Goal: Transaction & Acquisition: Purchase product/service

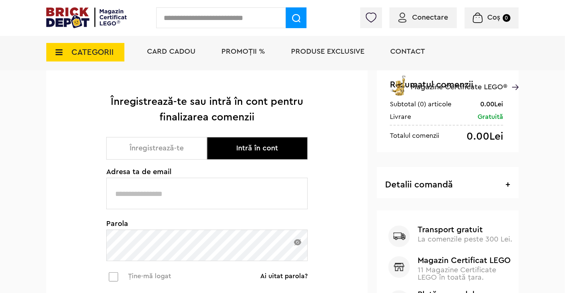
scroll to position [77, 0]
click at [161, 195] on input "text" at bounding box center [206, 192] width 201 height 31
type input "**********"
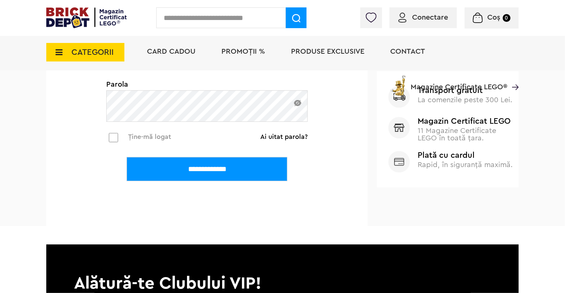
scroll to position [216, 0]
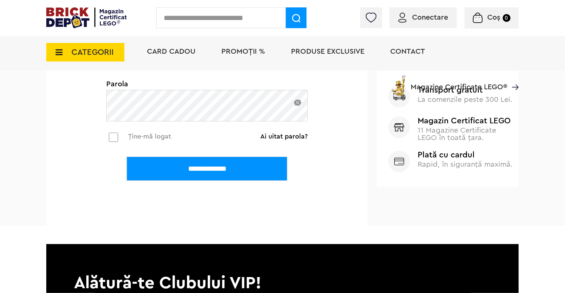
click at [212, 174] on input "**********" at bounding box center [207, 169] width 161 height 24
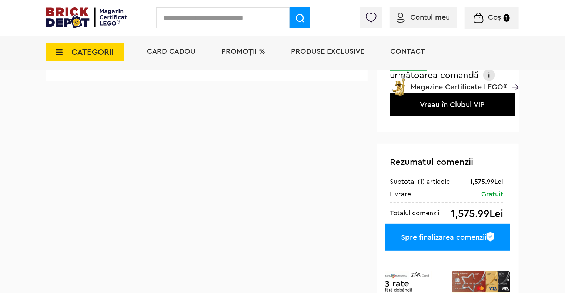
scroll to position [277, 0]
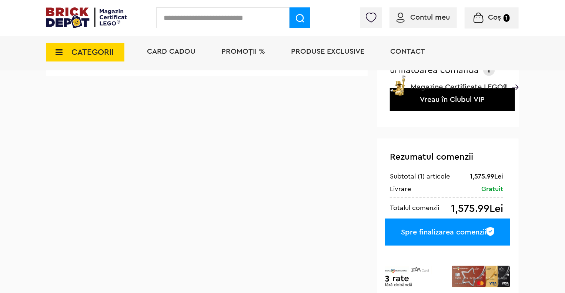
click at [444, 226] on div "Spre finalizarea comenzii" at bounding box center [447, 231] width 125 height 27
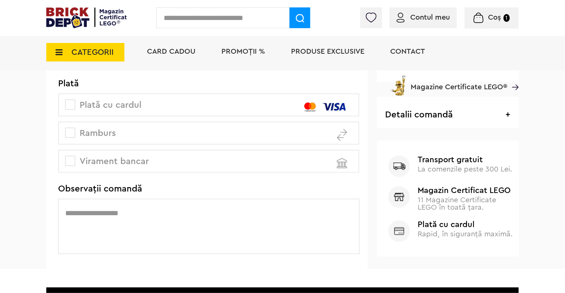
scroll to position [237, 0]
click at [130, 102] on span "Plată cu cardul" at bounding box center [104, 105] width 75 height 9
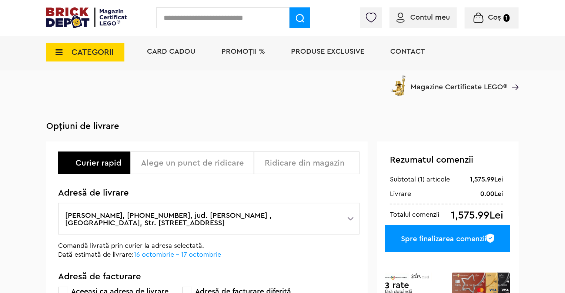
scroll to position [1, 0]
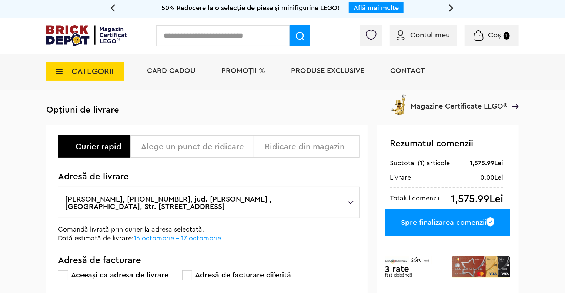
click at [471, 214] on div "Spre finalizarea comenzii" at bounding box center [447, 222] width 125 height 27
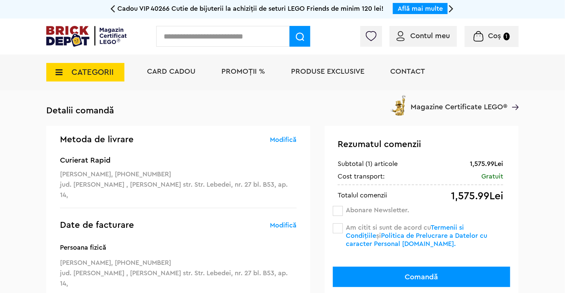
click at [340, 231] on span at bounding box center [338, 228] width 10 height 10
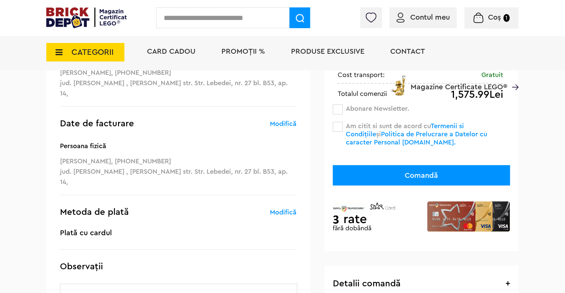
scroll to position [141, 0]
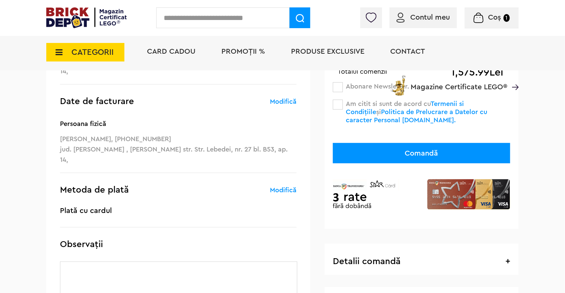
click at [356, 159] on button "Comandă" at bounding box center [421, 153] width 177 height 20
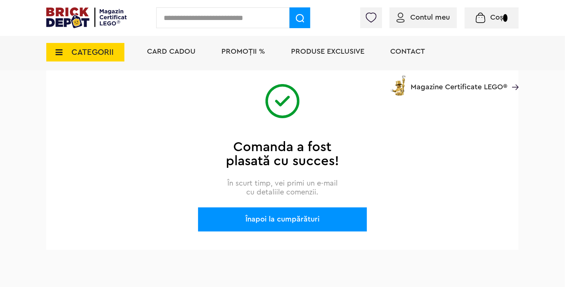
scroll to position [88, 0]
